Goal: Task Accomplishment & Management: Use online tool/utility

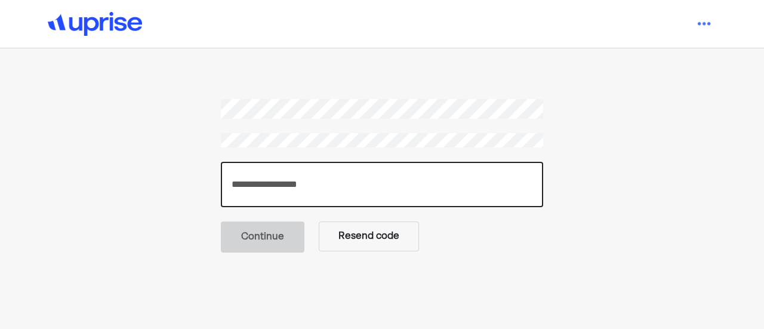
drag, startPoint x: 289, startPoint y: 175, endPoint x: 304, endPoint y: 185, distance: 18.0
click at [286, 187] on input "number" at bounding box center [382, 184] width 322 height 45
paste input "******"
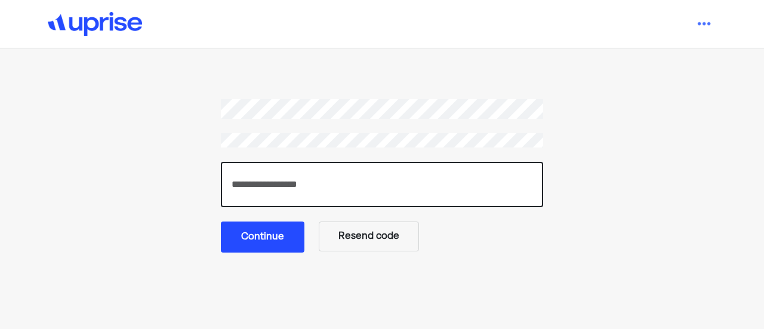
type input "******"
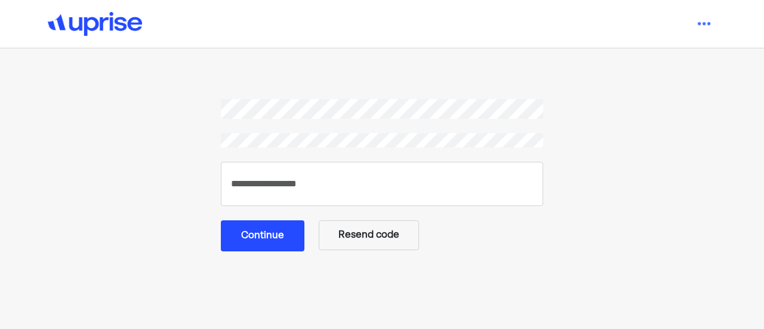
click at [262, 234] on button "Continue" at bounding box center [263, 235] width 84 height 31
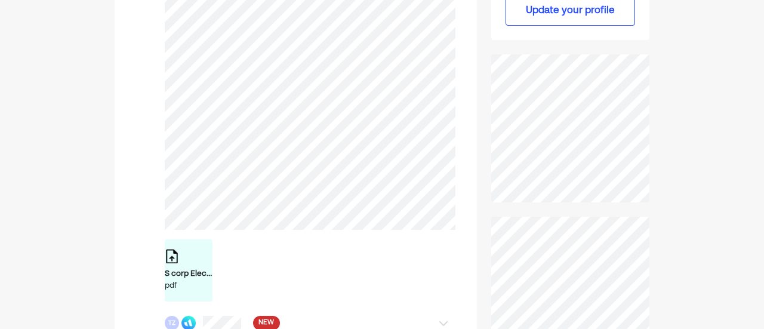
scroll to position [477, 0]
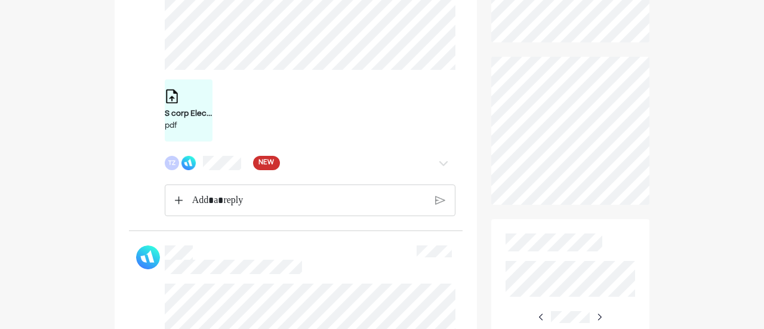
click at [242, 169] on div "TZ NEW" at bounding box center [286, 163] width 243 height 14
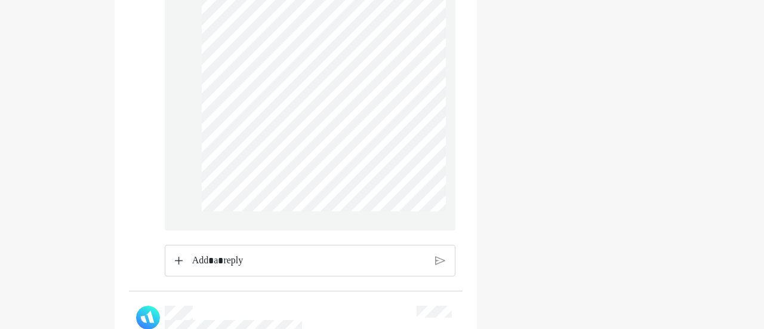
scroll to position [1133, 0]
click at [290, 268] on p "Rich Text Editor. Editing area: main" at bounding box center [308, 260] width 233 height 16
drag, startPoint x: 277, startPoint y: 261, endPoint x: 286, endPoint y: 262, distance: 9.6
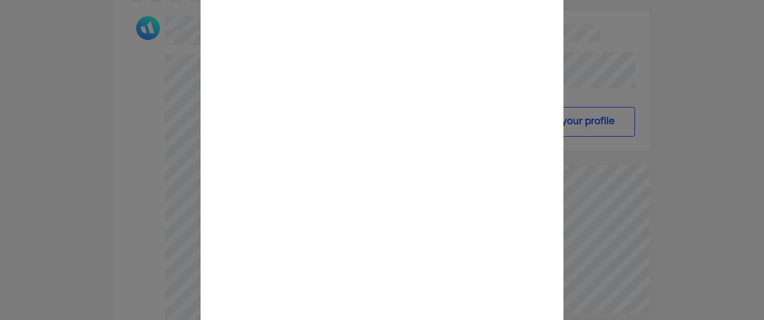
scroll to position [119, 0]
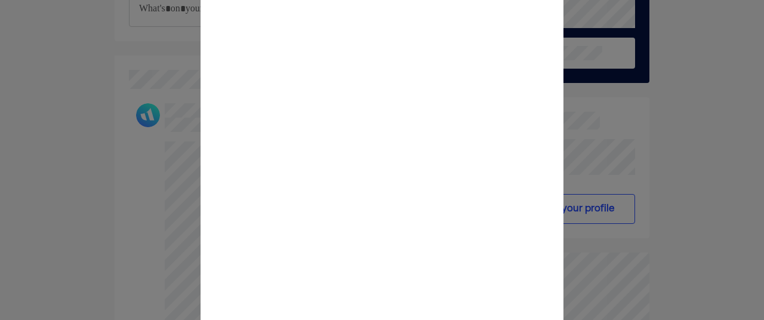
click at [136, 165] on div at bounding box center [382, 160] width 764 height 16
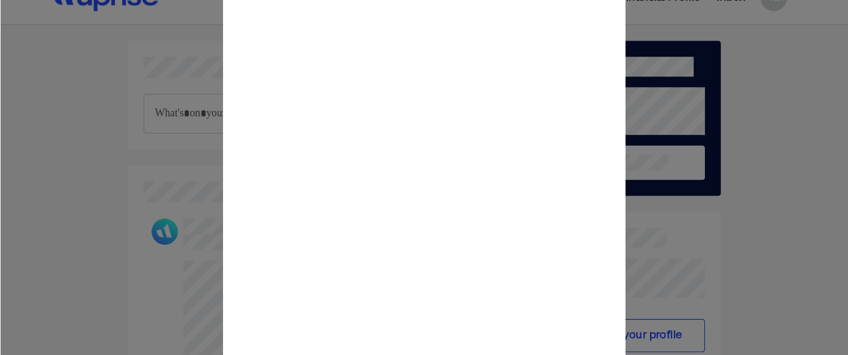
scroll to position [0, 0]
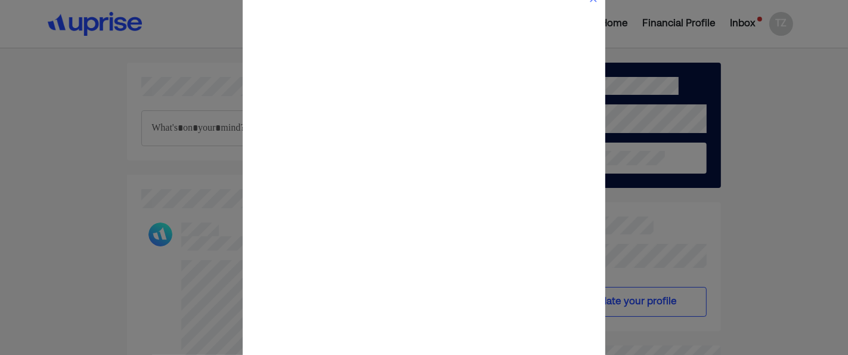
click at [138, 183] on div at bounding box center [424, 178] width 848 height 16
click at [144, 184] on div at bounding box center [424, 178] width 848 height 16
